Goal: Check status: Check status

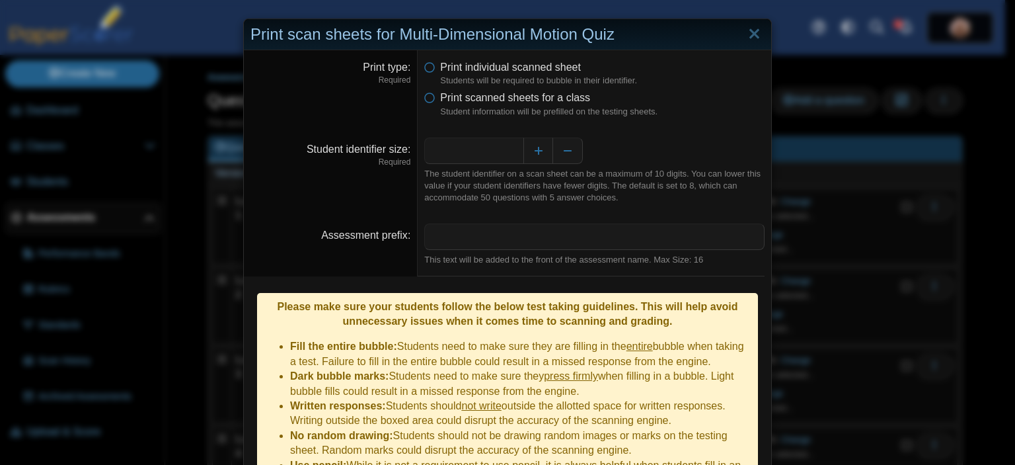
scroll to position [111, 0]
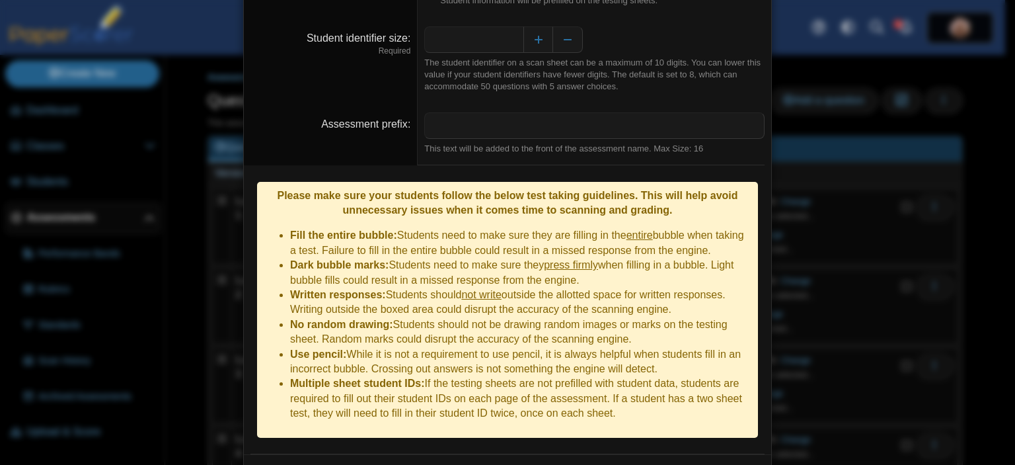
drag, startPoint x: 166, startPoint y: 153, endPoint x: 160, endPoint y: 146, distance: 8.9
click at [164, 153] on div "**********" at bounding box center [507, 232] width 1015 height 465
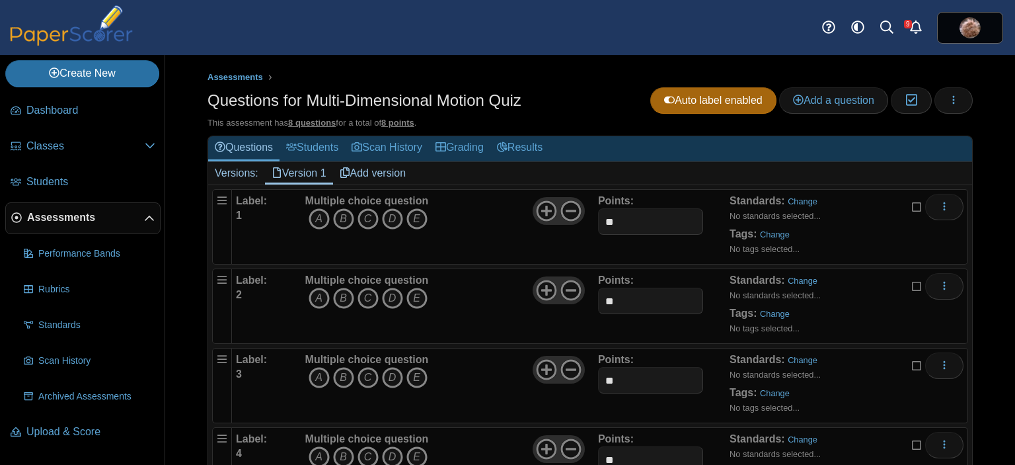
click at [70, 224] on link "Assessments" at bounding box center [82, 218] width 155 height 32
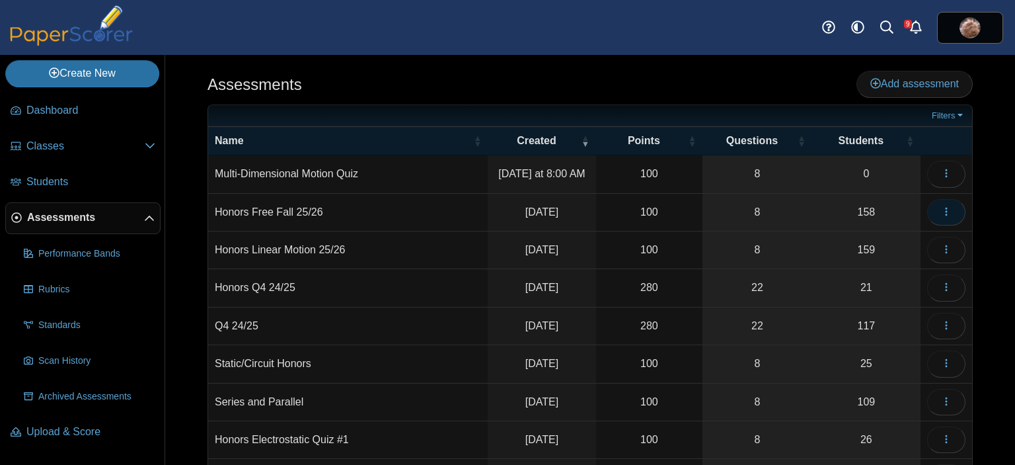
click at [945, 204] on button "button" at bounding box center [946, 212] width 38 height 26
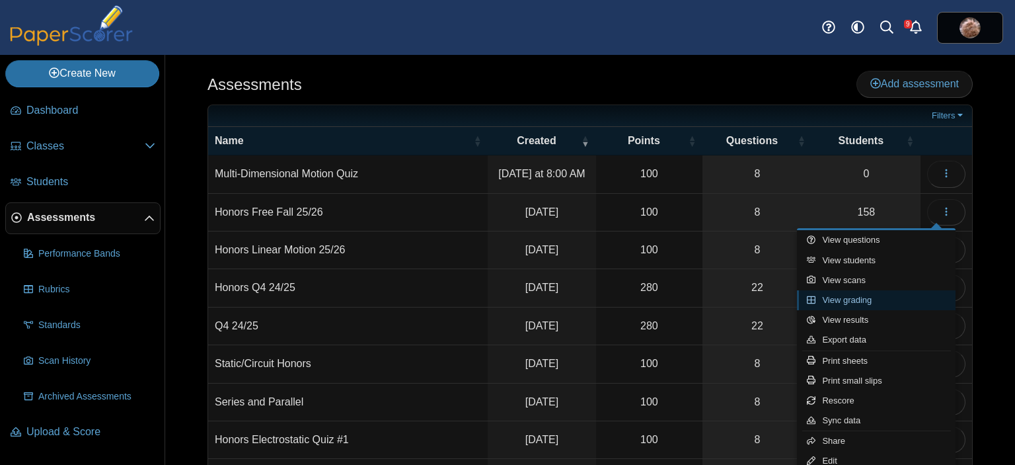
click at [865, 301] on link "View grading" at bounding box center [876, 300] width 159 height 20
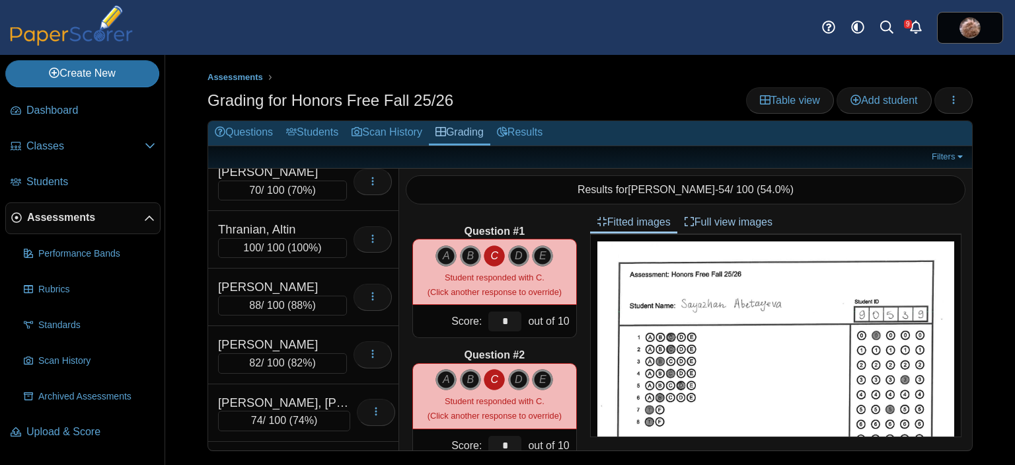
scroll to position [7484, 0]
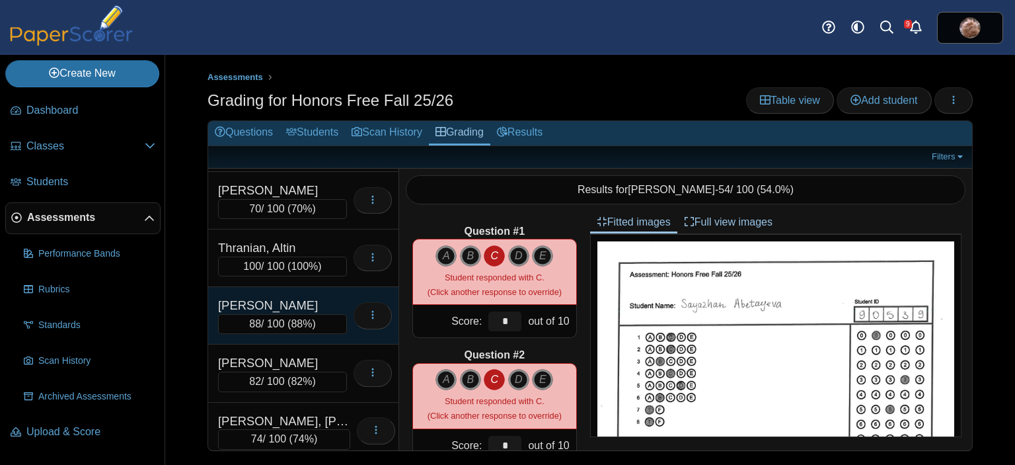
click at [283, 297] on div "Tian, Lillian" at bounding box center [282, 305] width 129 height 17
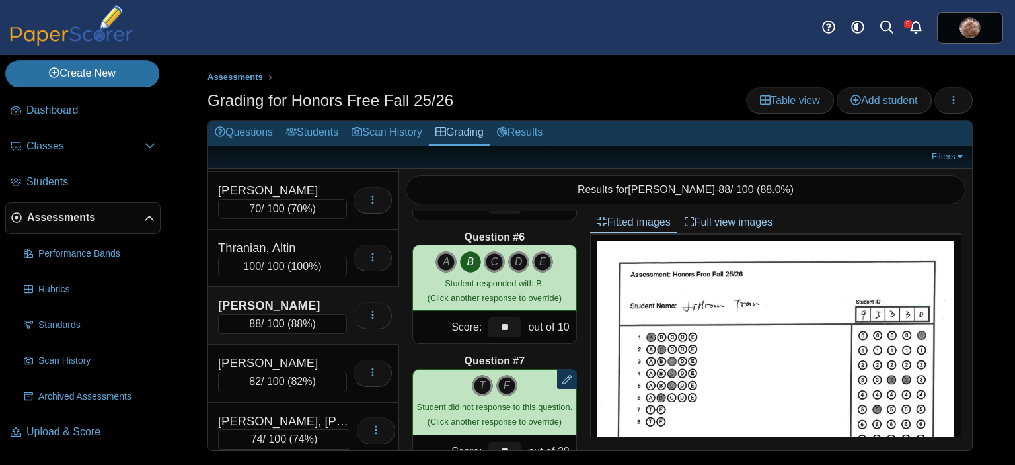
scroll to position [579, 0]
